Goal: Use online tool/utility: Utilize a website feature to perform a specific function

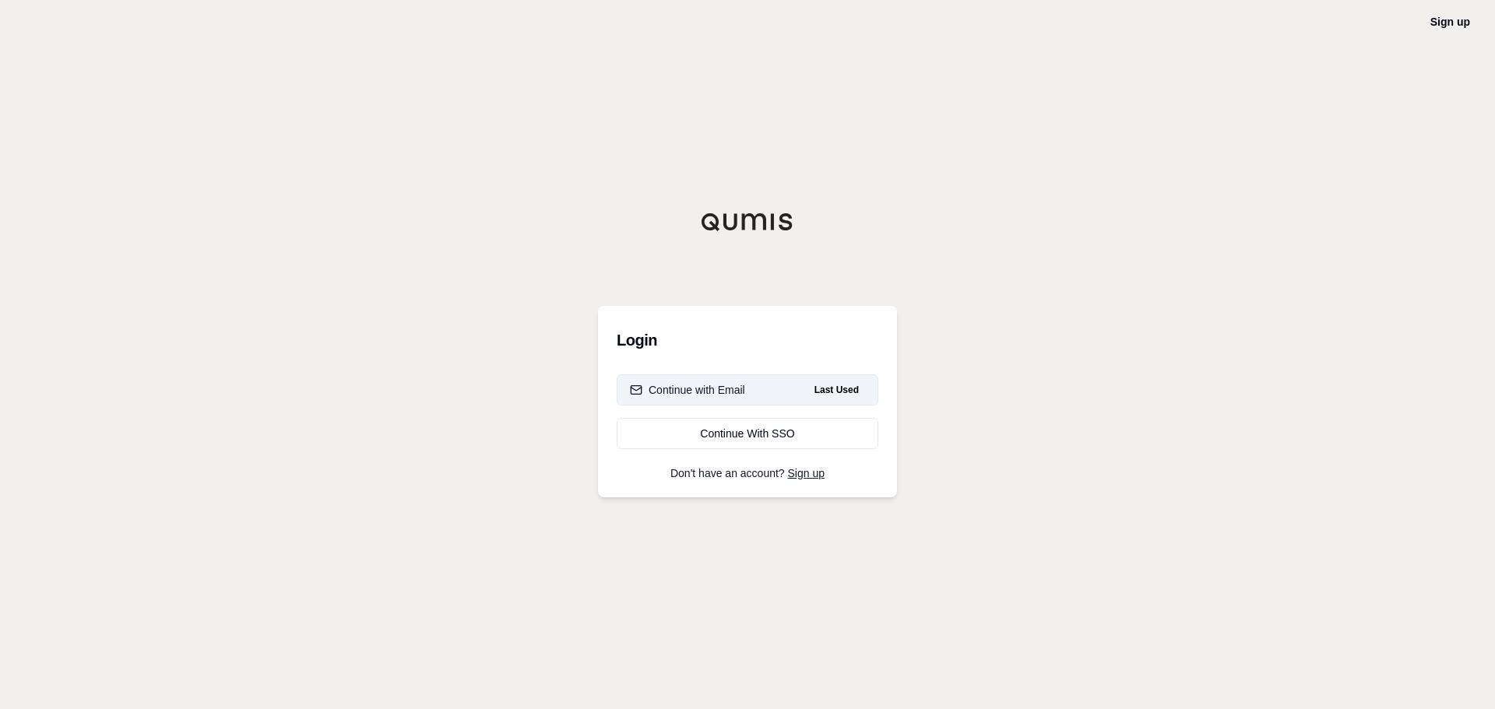
click at [771, 392] on button "Continue with Email Last Used" at bounding box center [748, 390] width 262 height 31
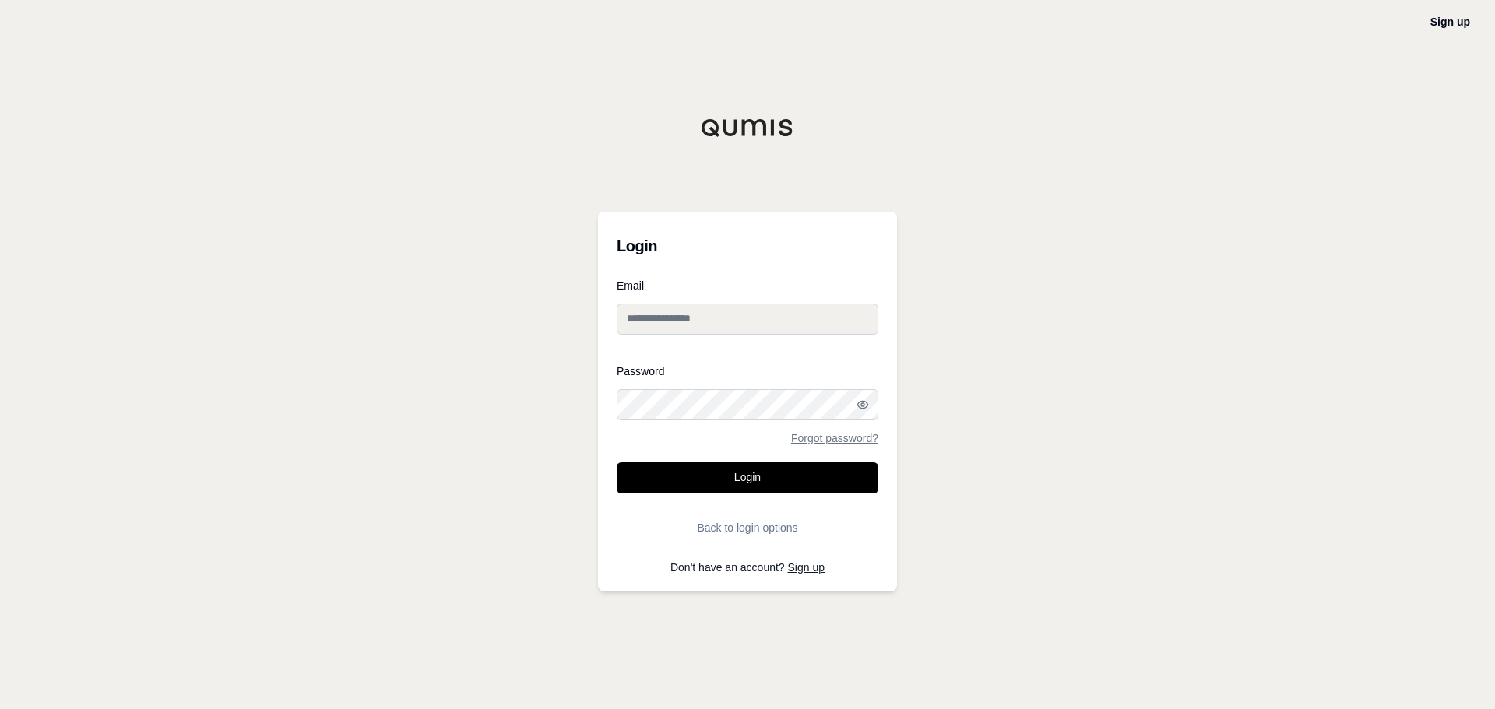
click at [660, 317] on input "Email" at bounding box center [748, 319] width 262 height 31
type input "**********"
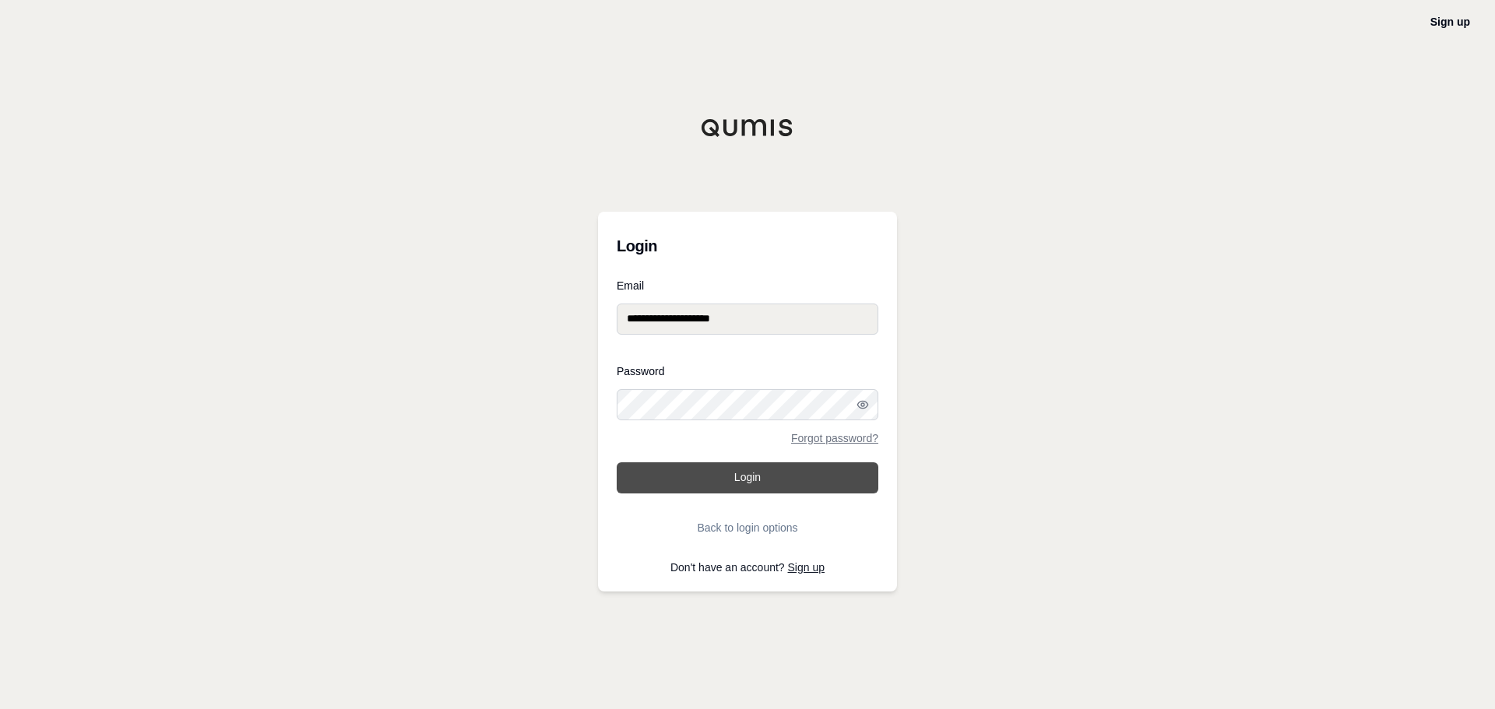
click at [759, 469] on button "Login" at bounding box center [748, 478] width 262 height 31
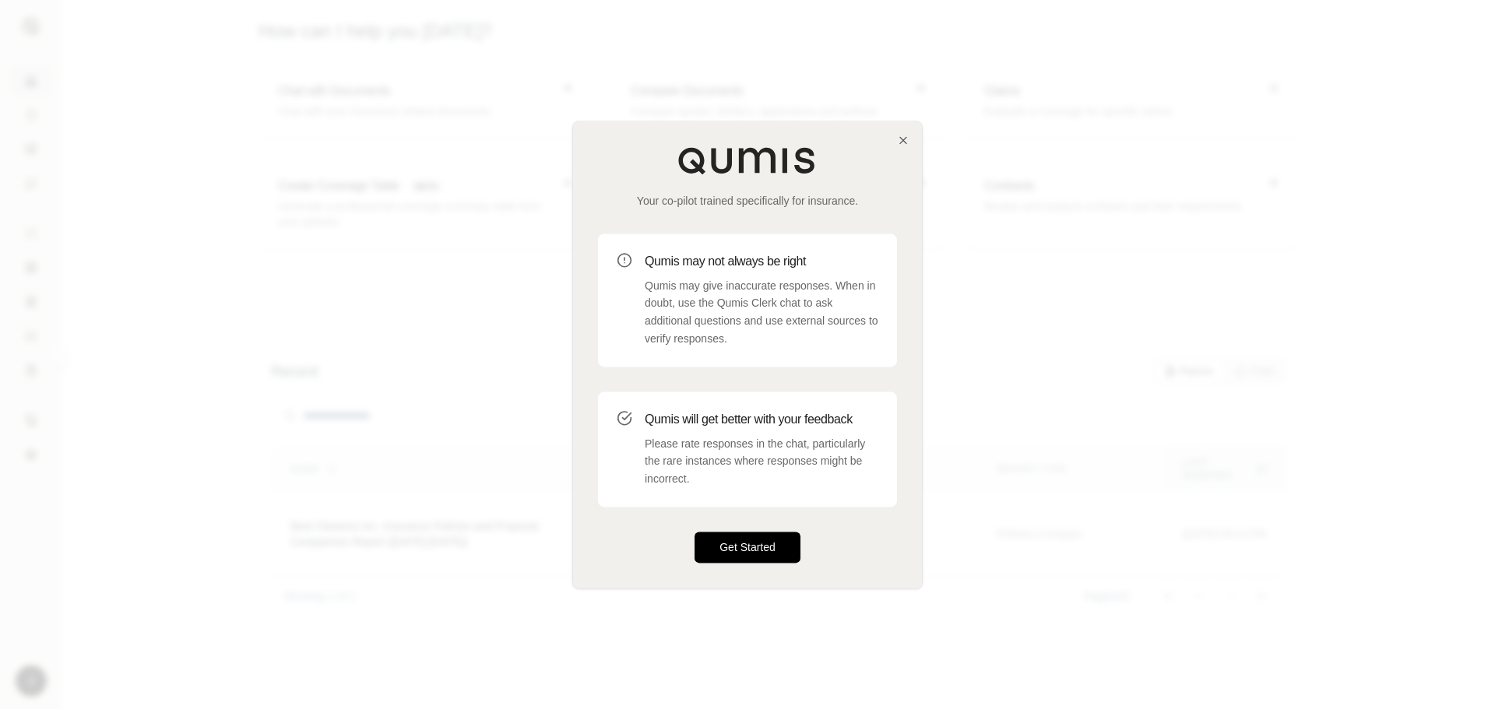
click at [752, 545] on button "Get Started" at bounding box center [748, 547] width 106 height 31
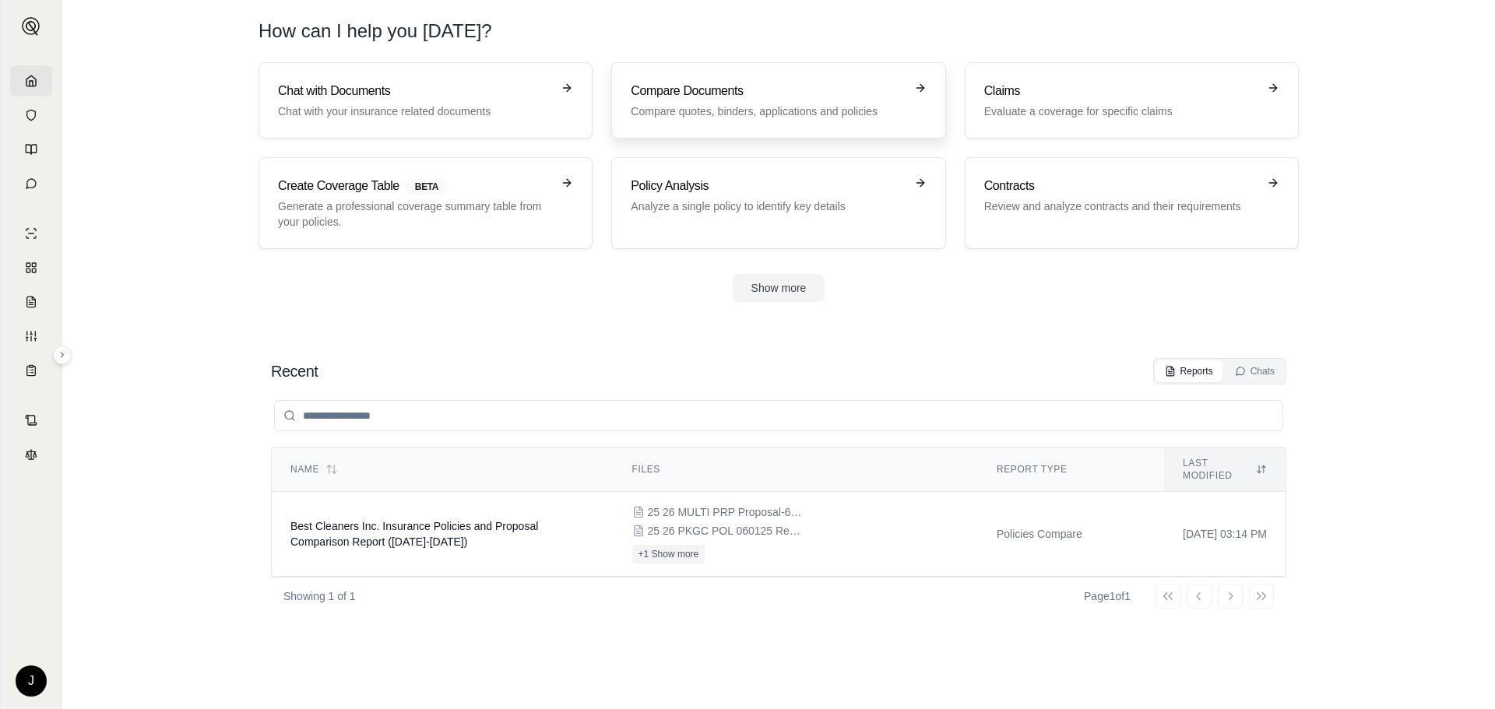
click at [795, 105] on p "Compare quotes, binders, applications and policies" at bounding box center [767, 112] width 273 height 16
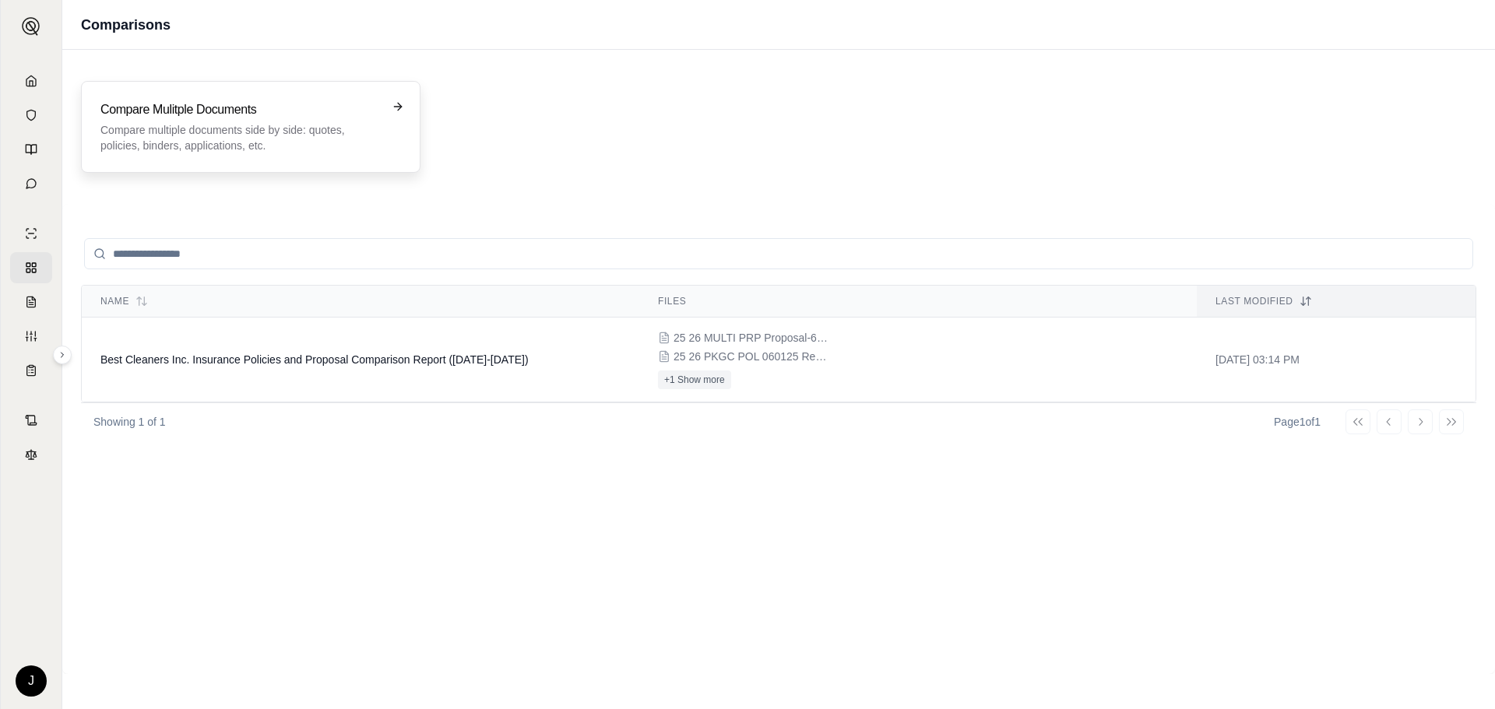
click at [333, 108] on h3 "Compare Mulitple Documents" at bounding box center [239, 109] width 279 height 19
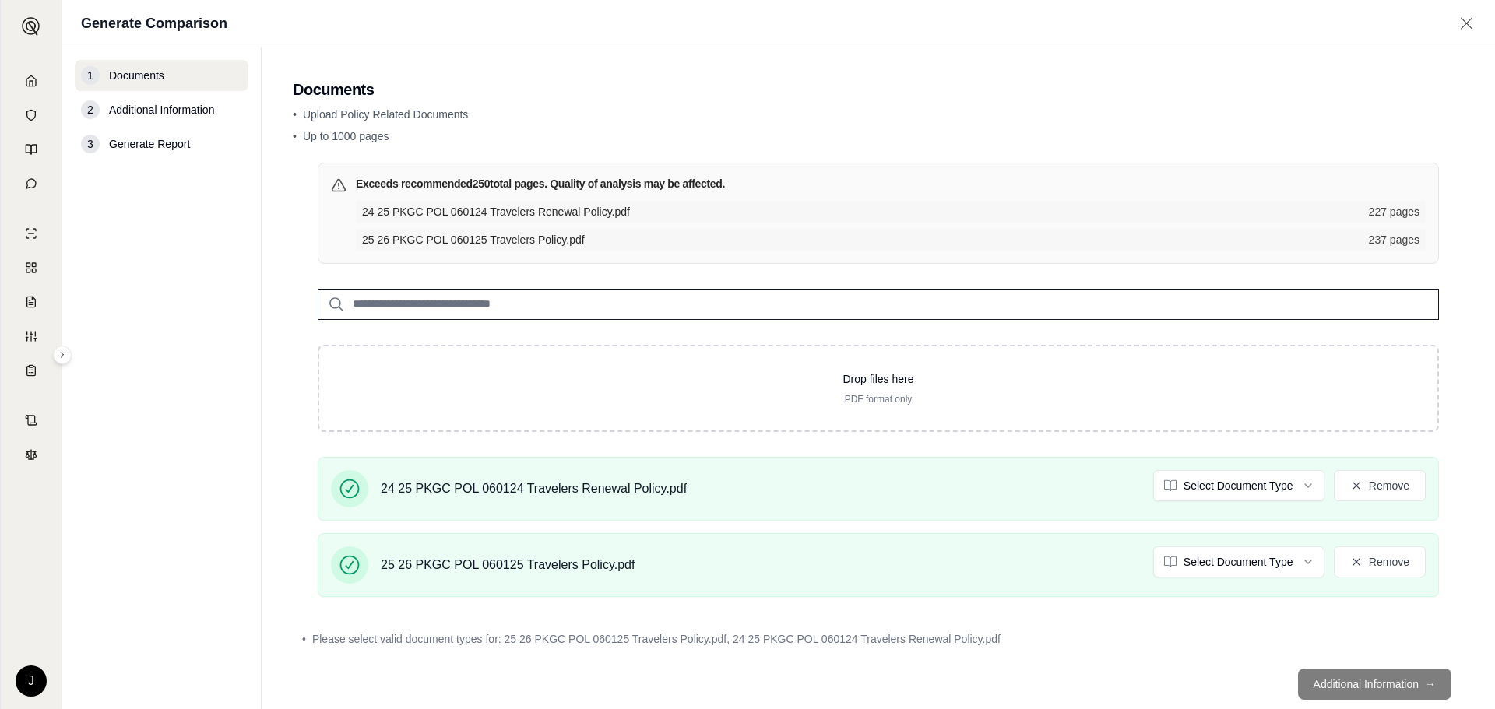
click at [1360, 681] on footer "Additional Information →" at bounding box center [878, 685] width 1171 height 56
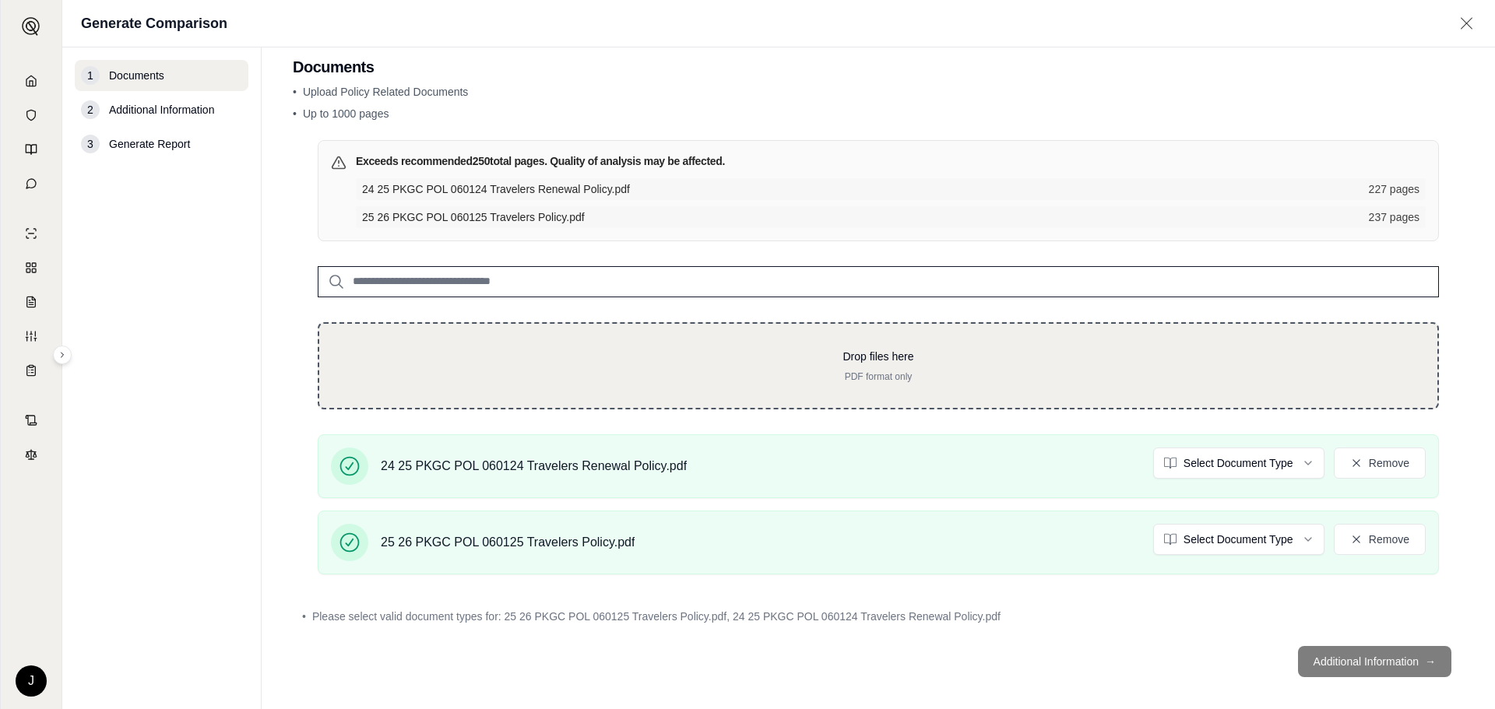
scroll to position [34, 0]
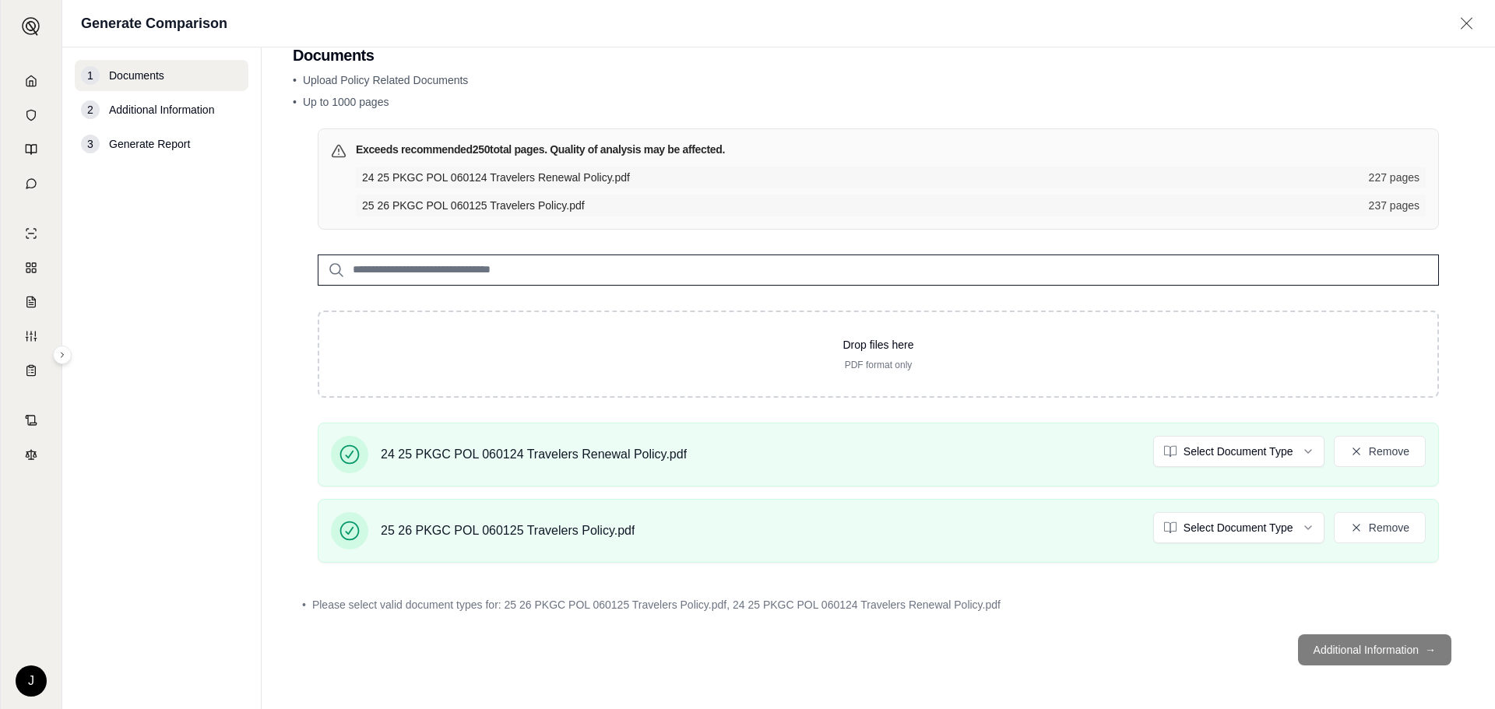
click at [1347, 649] on footer "Additional Information →" at bounding box center [878, 650] width 1171 height 56
click at [1295, 454] on html "J Generate Comparison 1 Documents 2 Additional Information 3 Generate Report Do…" at bounding box center [747, 354] width 1495 height 709
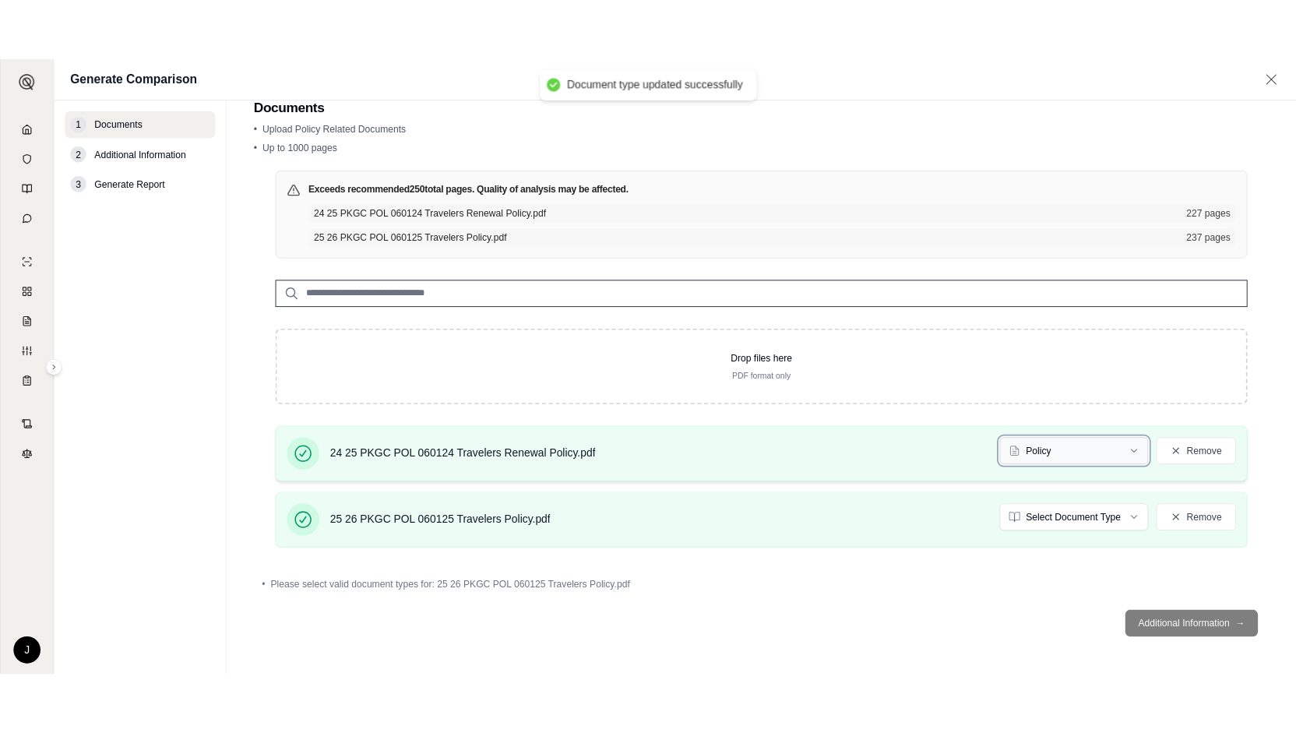
scroll to position [0, 0]
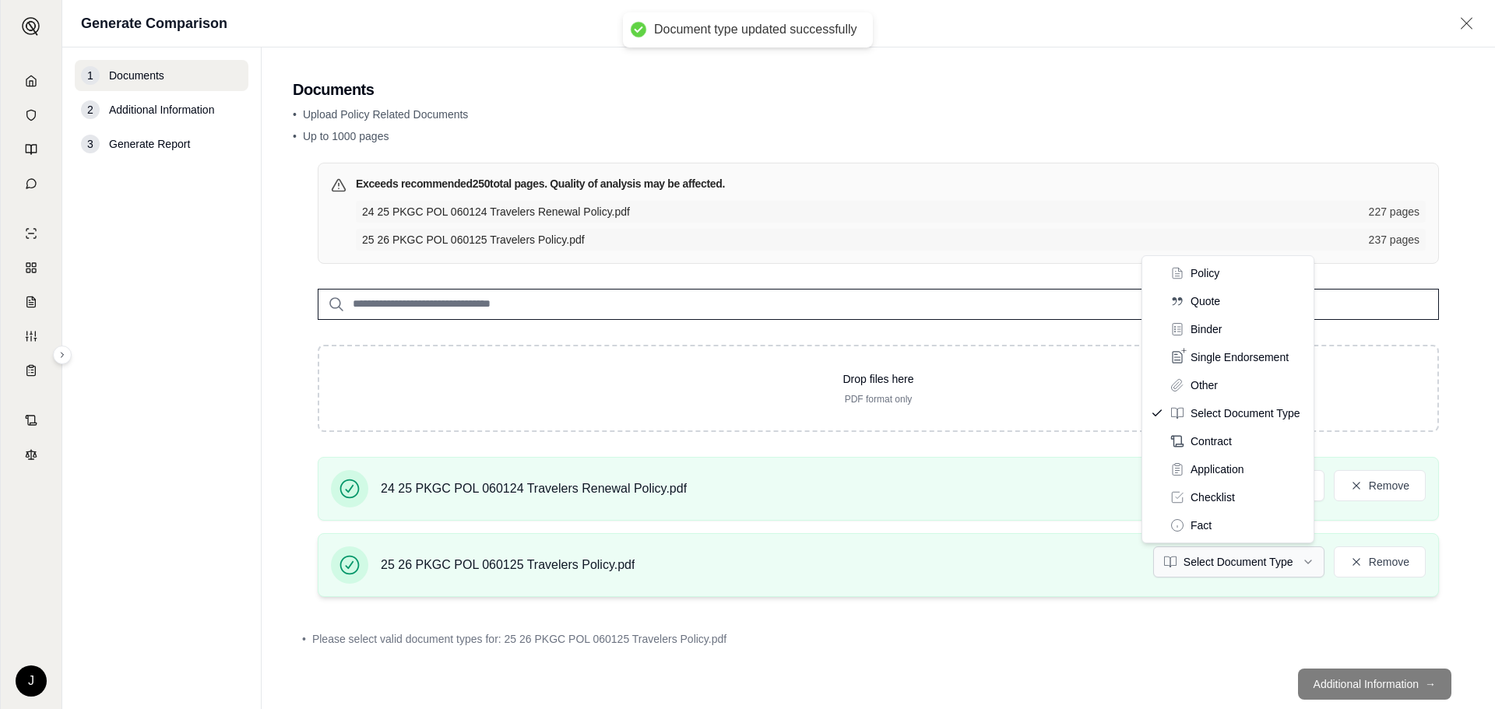
click at [1287, 564] on html "Document type updated successfully J Generate Comparison 1 Documents 2 Addition…" at bounding box center [747, 354] width 1495 height 709
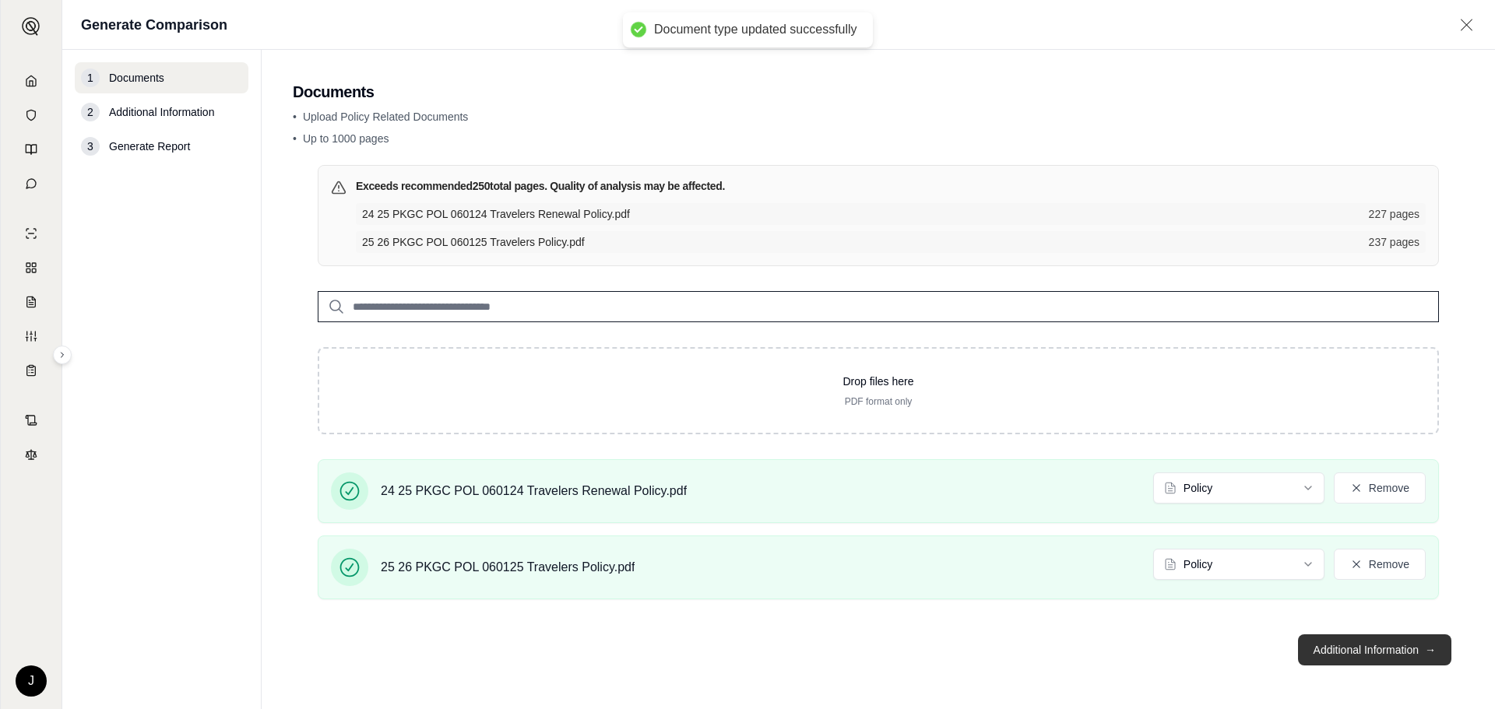
click at [1395, 648] on button "Additional Information →" at bounding box center [1374, 650] width 153 height 31
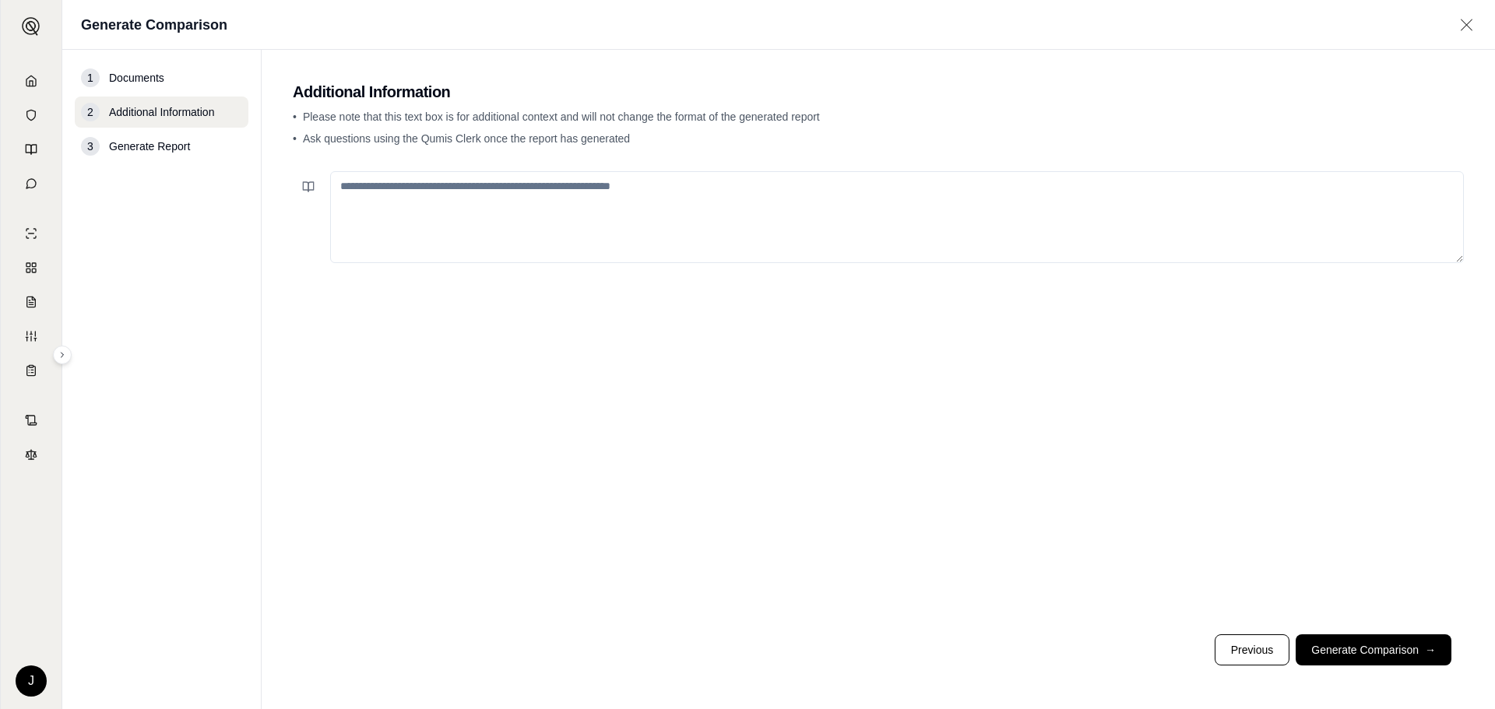
click at [387, 201] on textarea at bounding box center [897, 217] width 1134 height 92
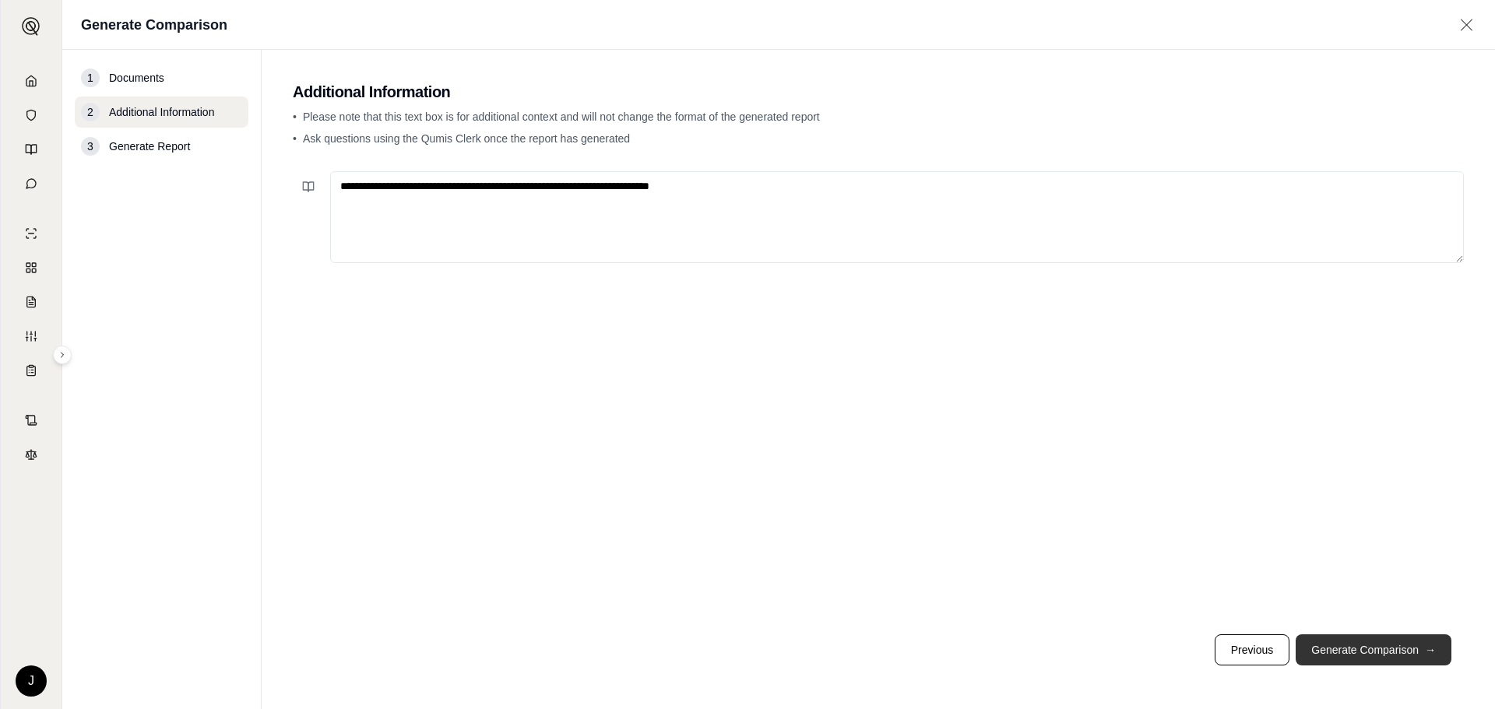
type textarea "**********"
click at [1406, 643] on button "Generate Comparison →" at bounding box center [1374, 650] width 156 height 31
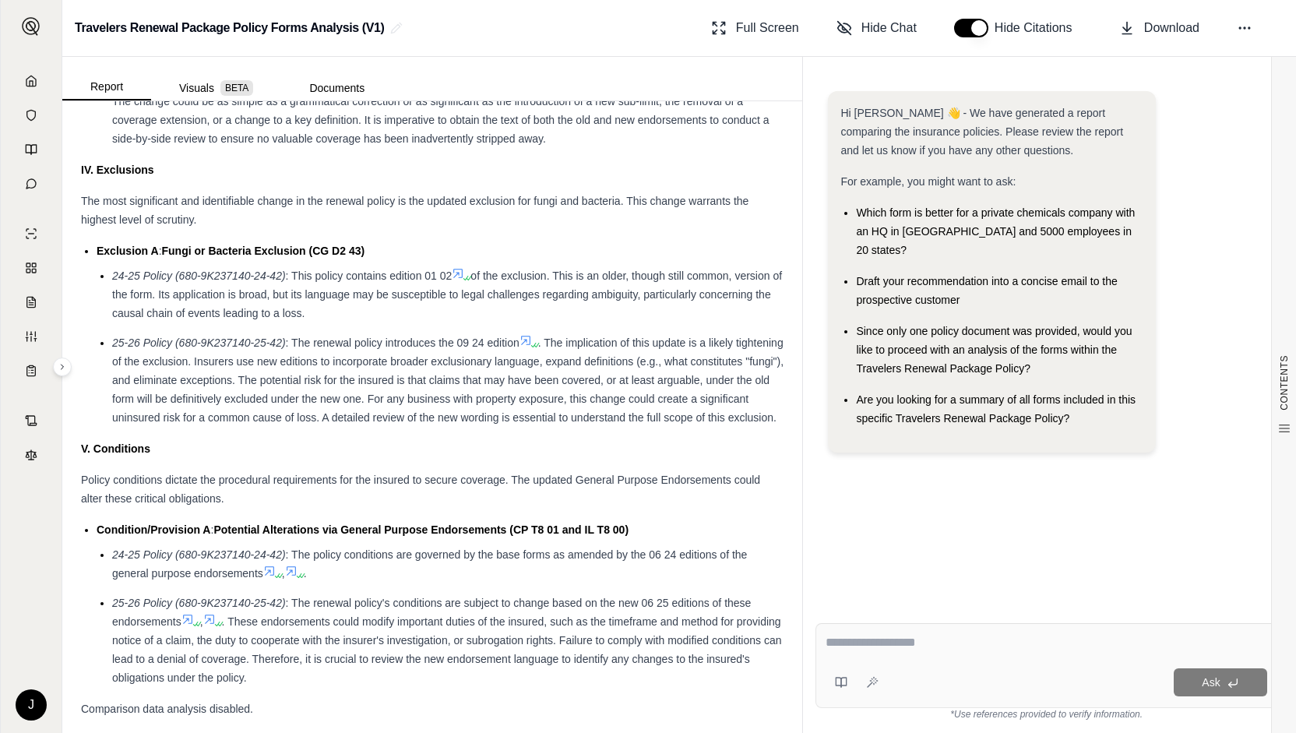
scroll to position [1913, 0]
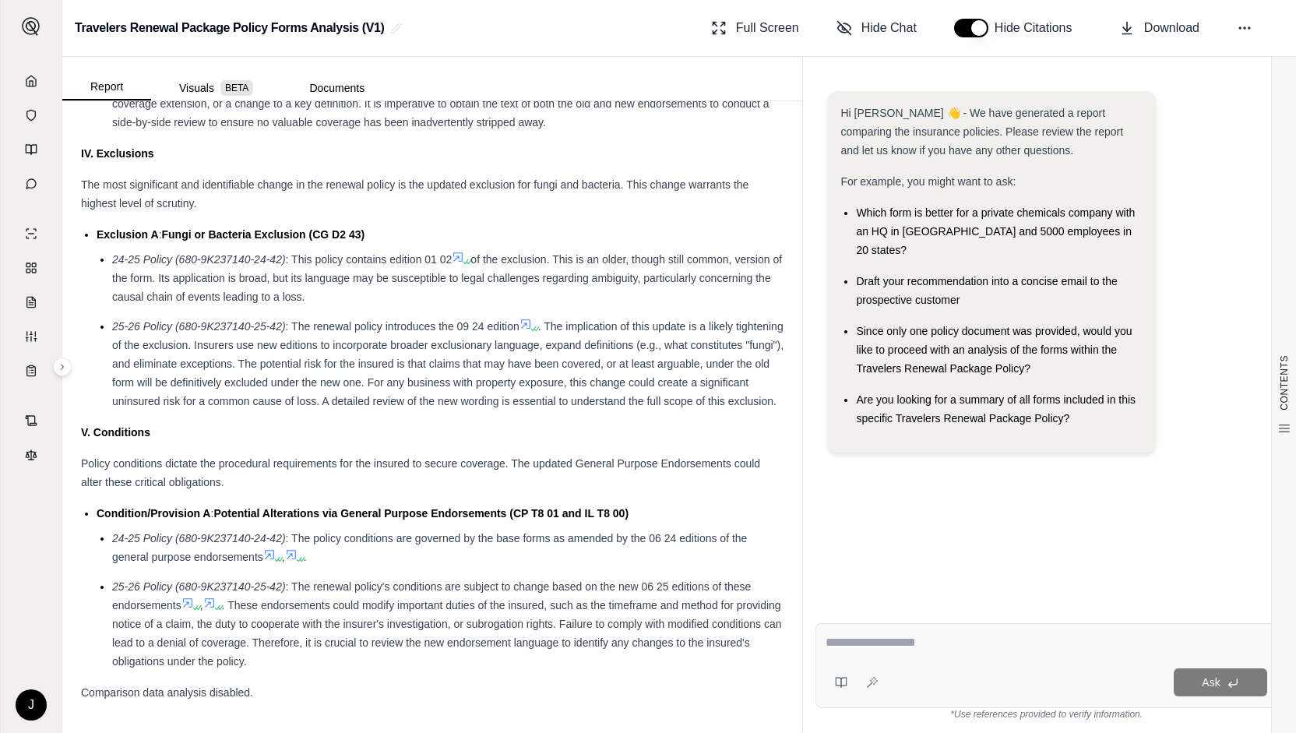
click at [885, 644] on textarea at bounding box center [1047, 642] width 442 height 19
type textarea "**********"
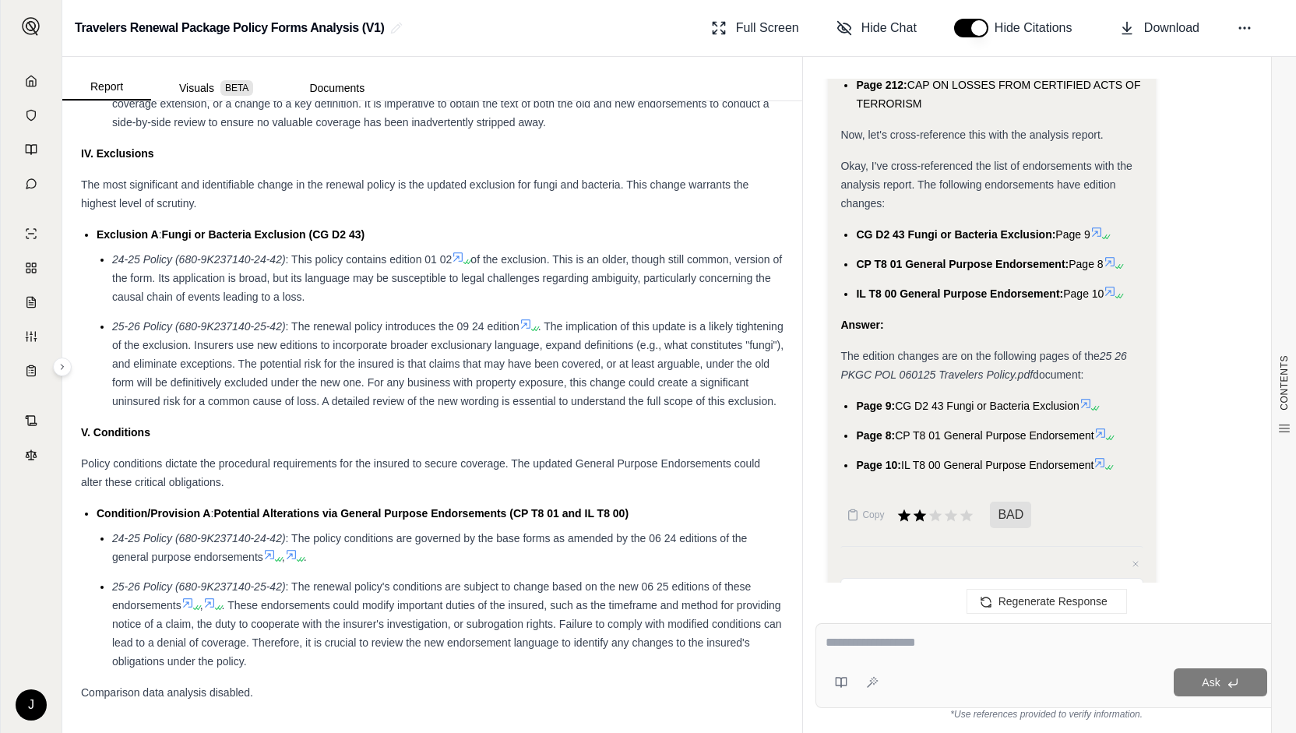
scroll to position [2266, 0]
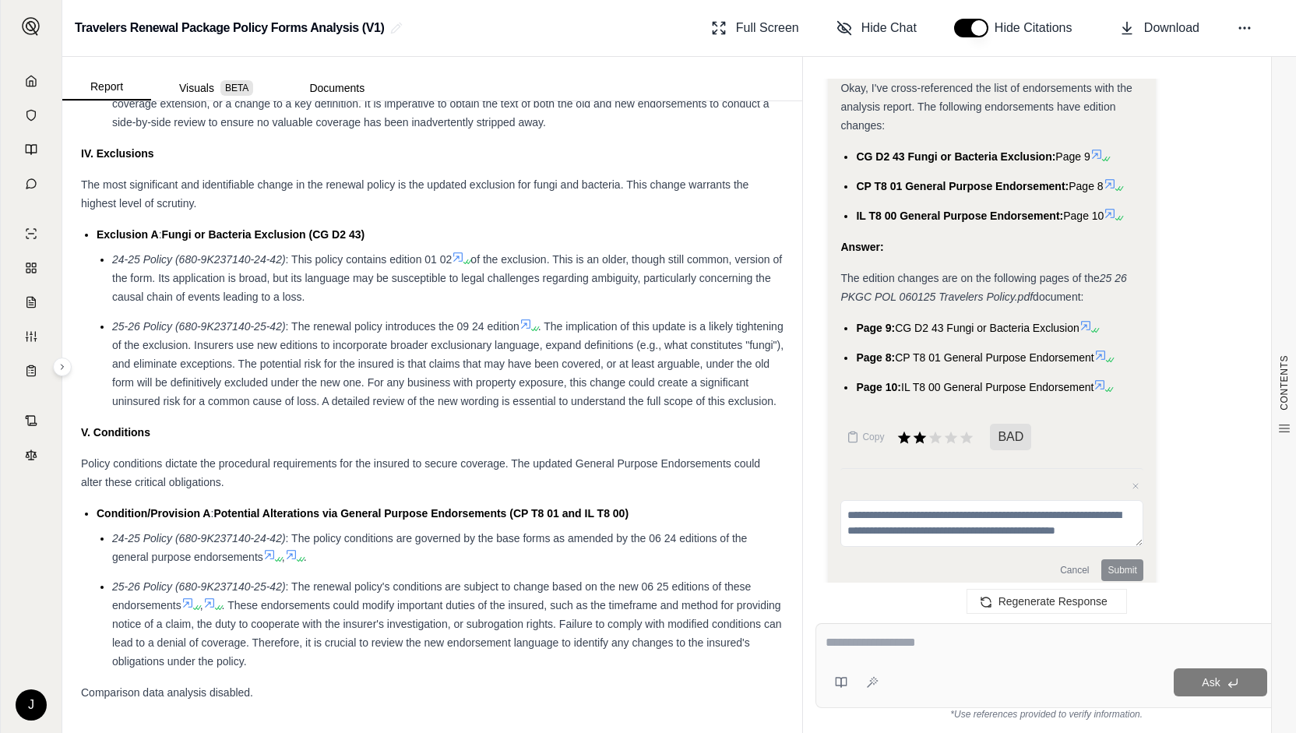
click at [874, 647] on textarea at bounding box center [1047, 642] width 442 height 19
type textarea "**********"
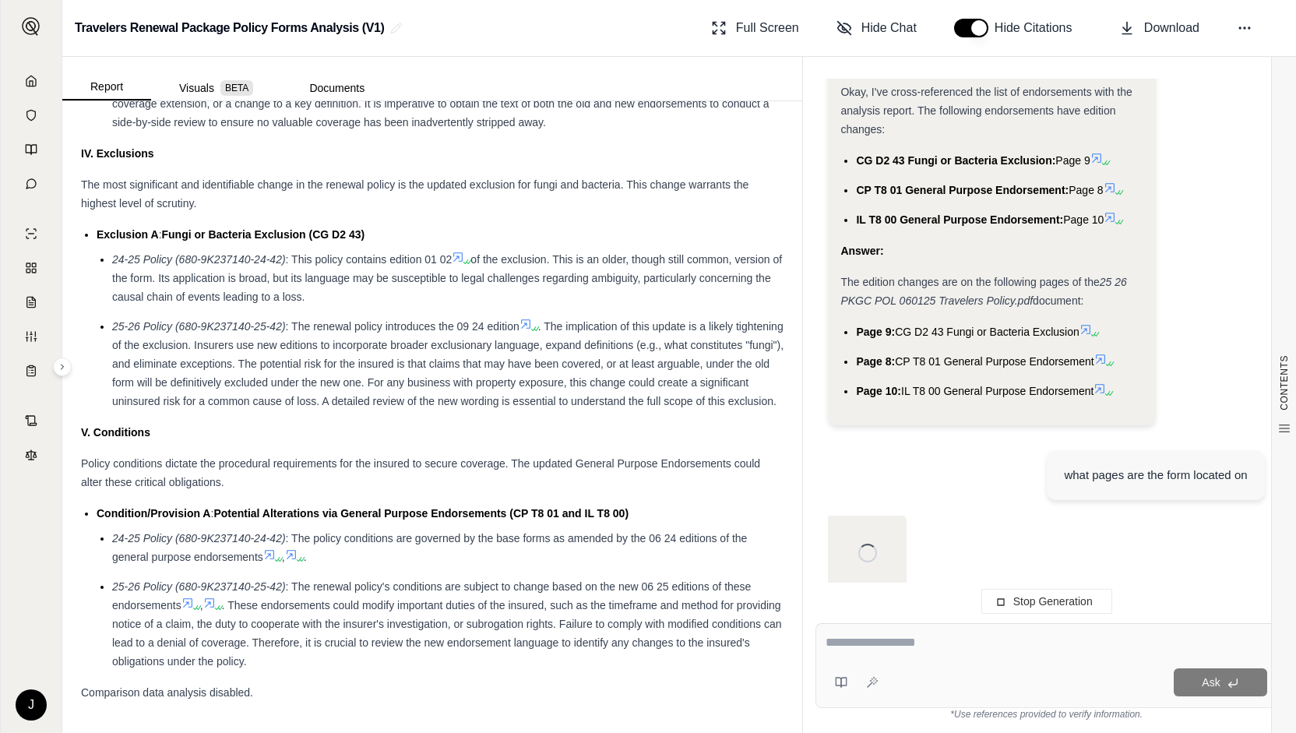
scroll to position [2262, 0]
click at [906, 660] on div "Ask" at bounding box center [1046, 665] width 462 height 85
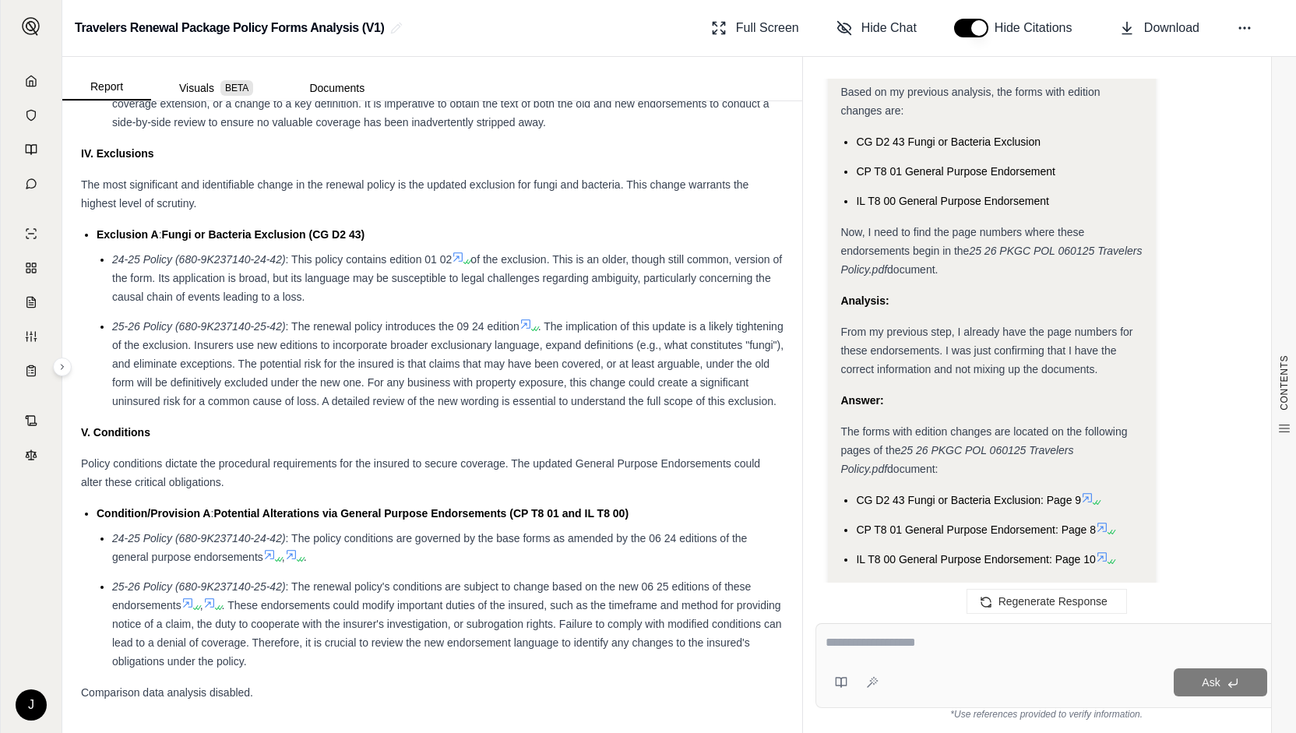
scroll to position [2776, 0]
click at [927, 664] on div "Ask" at bounding box center [1046, 665] width 462 height 85
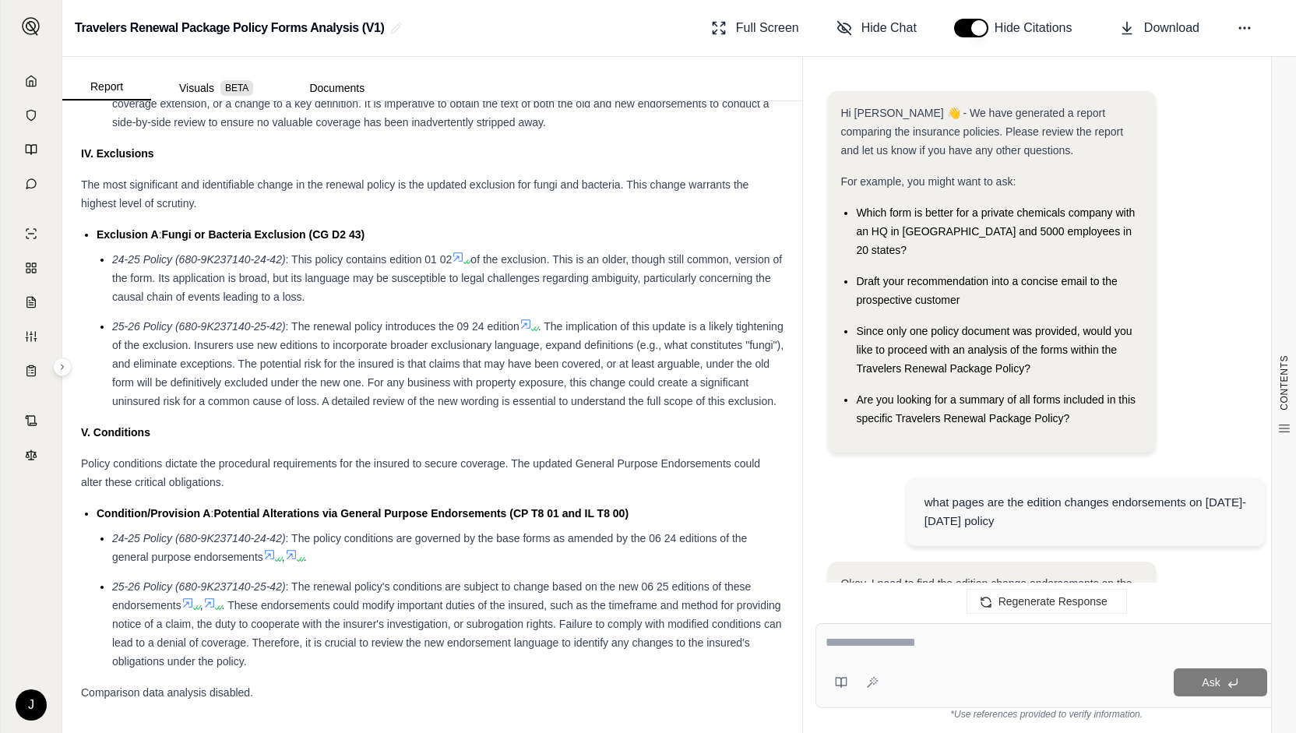
scroll to position [2992, 0]
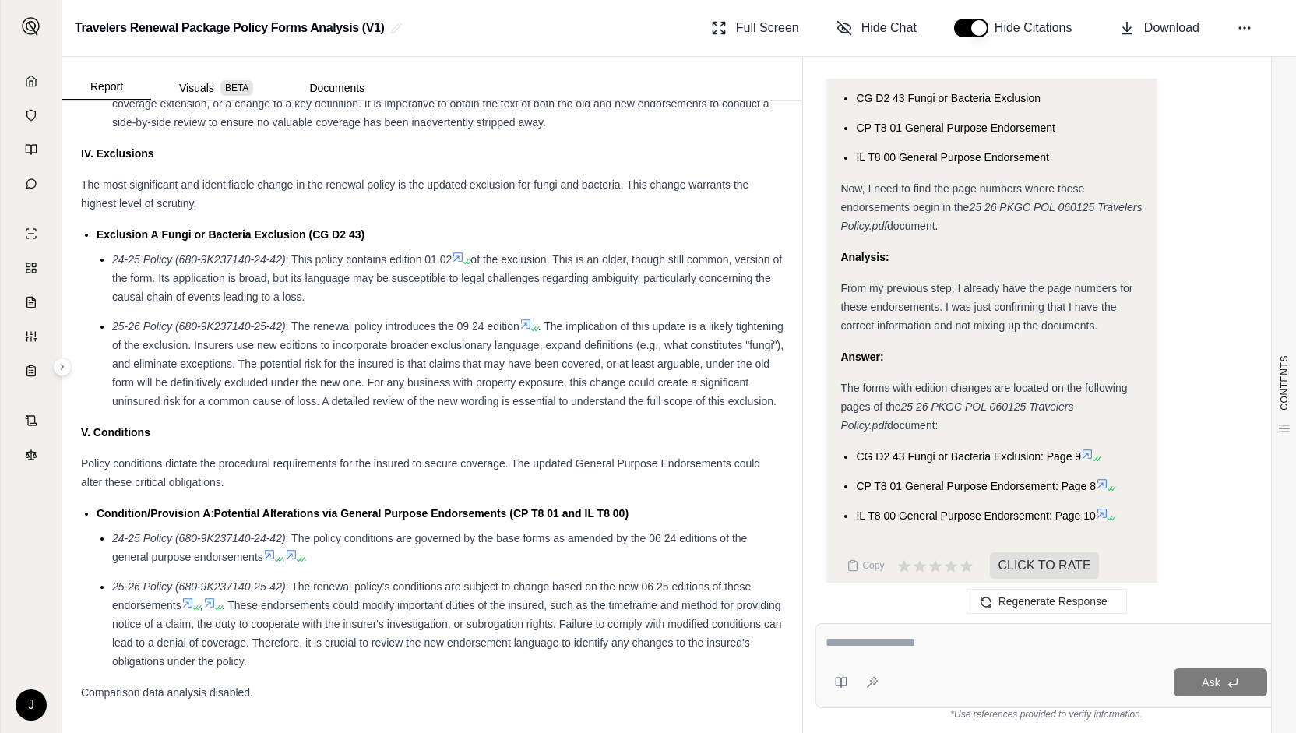
click at [868, 649] on textarea at bounding box center [1047, 642] width 442 height 19
type textarea "**********"
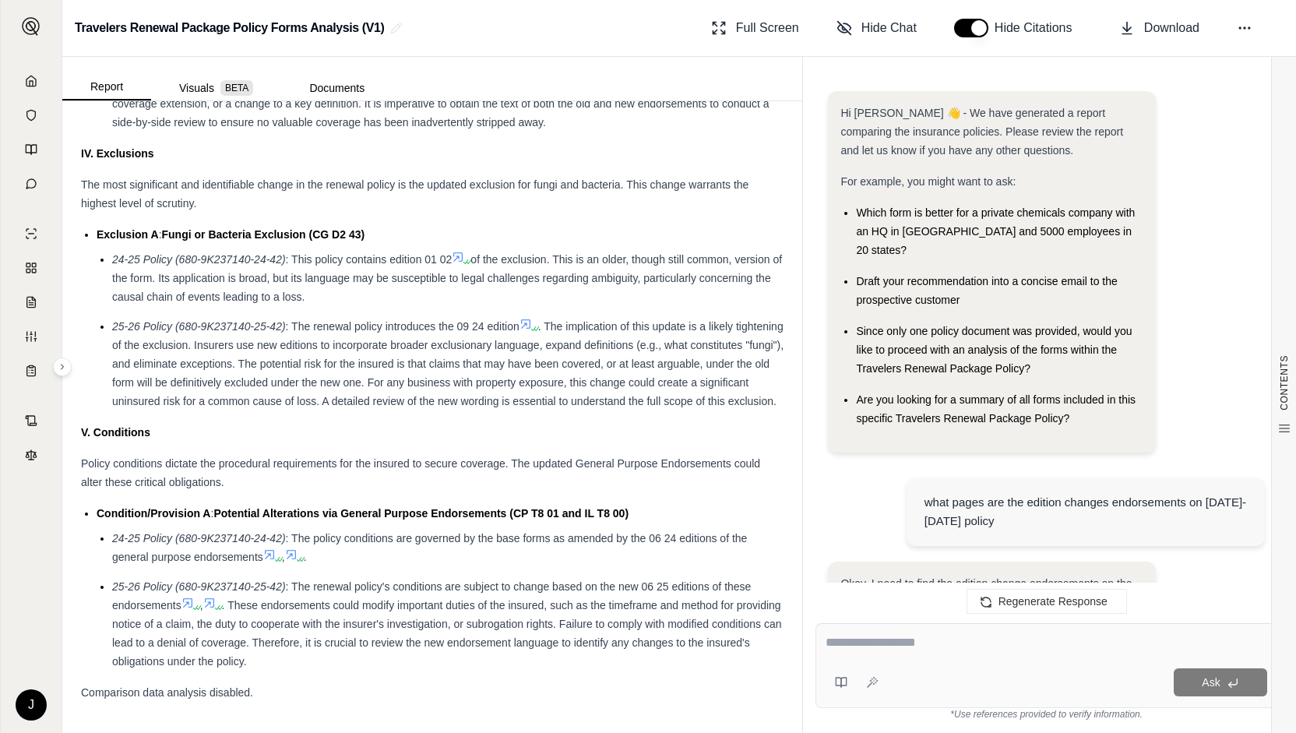
scroll to position [4086, 0]
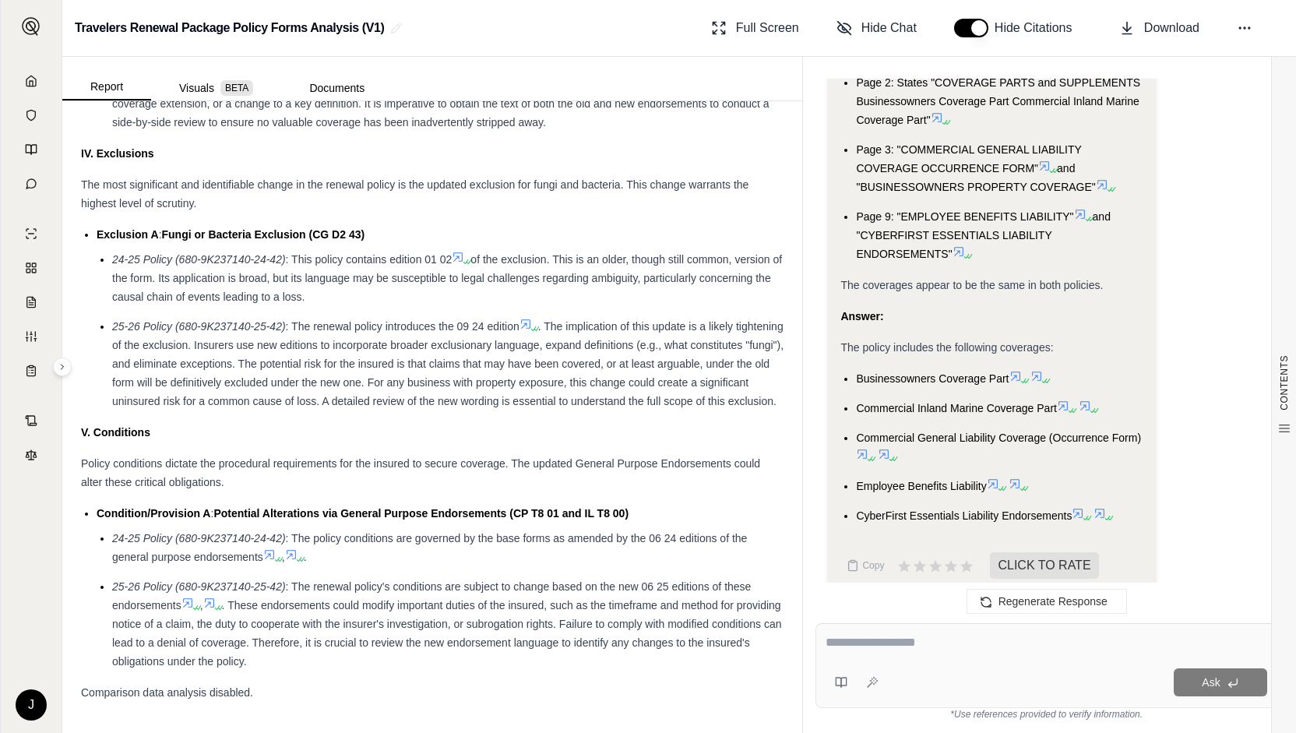
click at [874, 657] on div at bounding box center [1047, 645] width 442 height 24
click at [878, 649] on textarea at bounding box center [1047, 642] width 442 height 19
type textarea "**********"
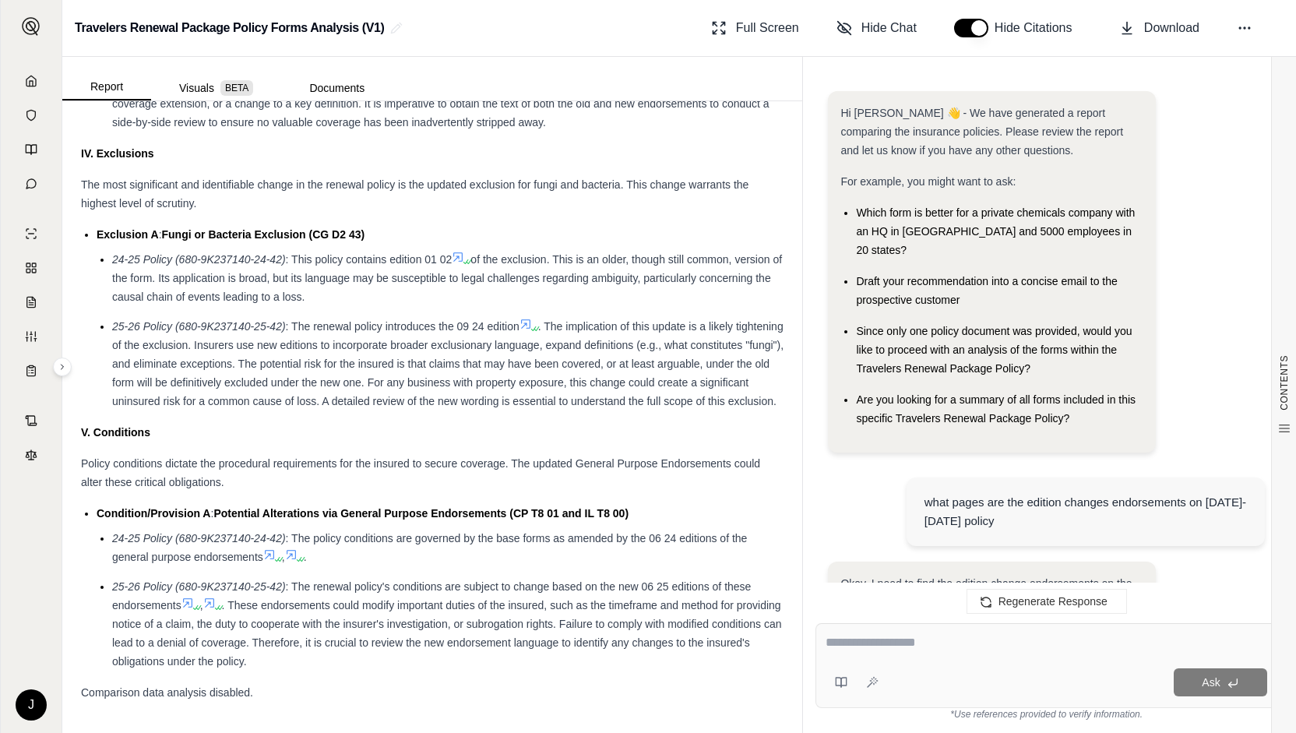
scroll to position [4877, 0]
